Goal: Transaction & Acquisition: Purchase product/service

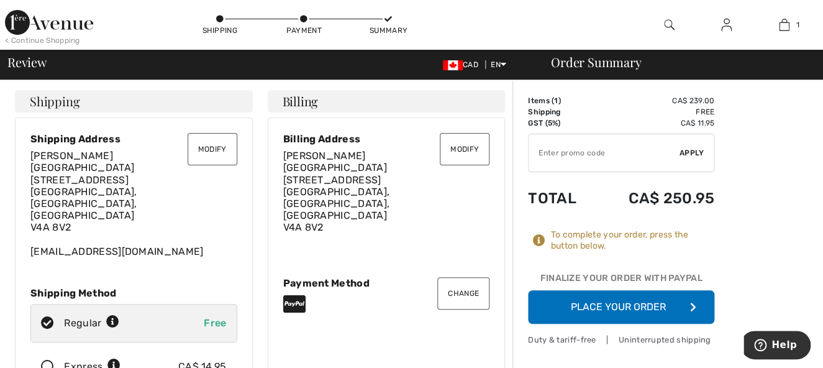
click at [645, 303] on button "Place Your Order" at bounding box center [621, 307] width 186 height 34
